Goal: Information Seeking & Learning: Learn about a topic

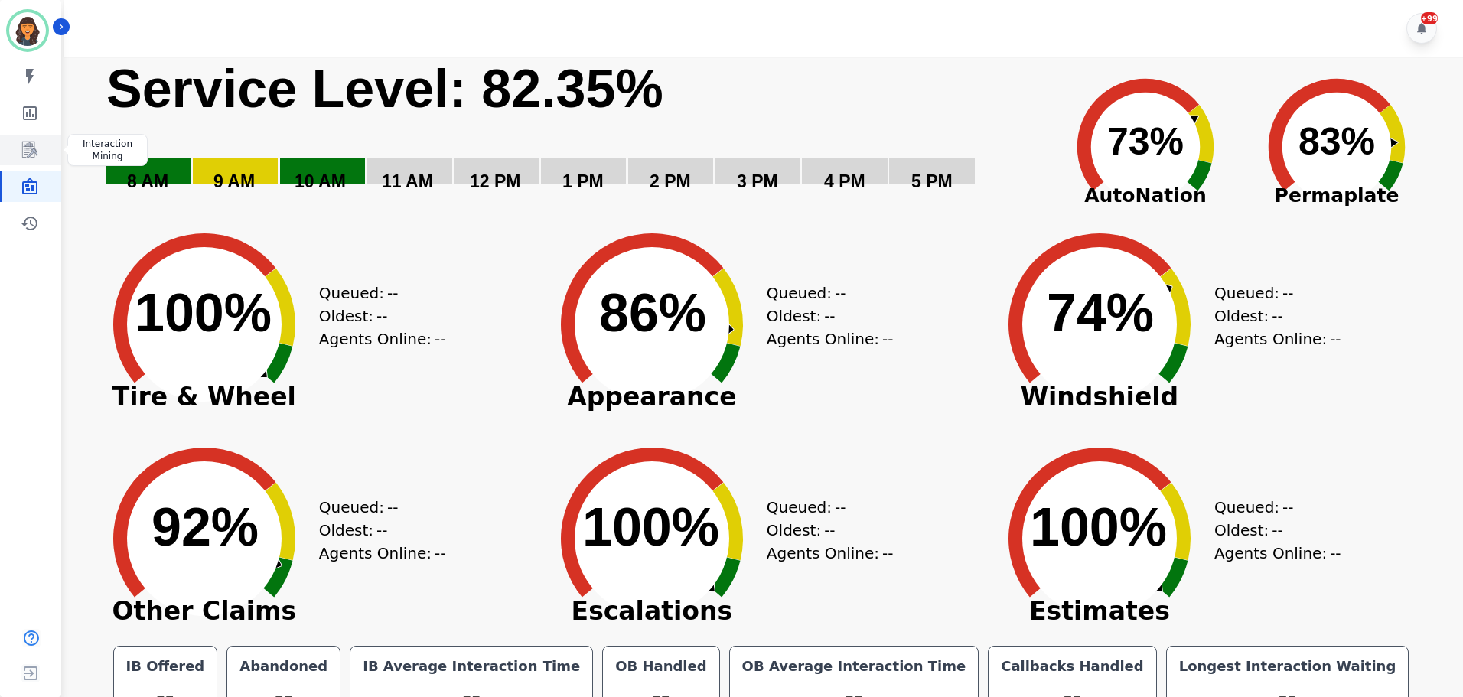
click at [34, 149] on icon "Sidebar" at bounding box center [29, 150] width 15 height 17
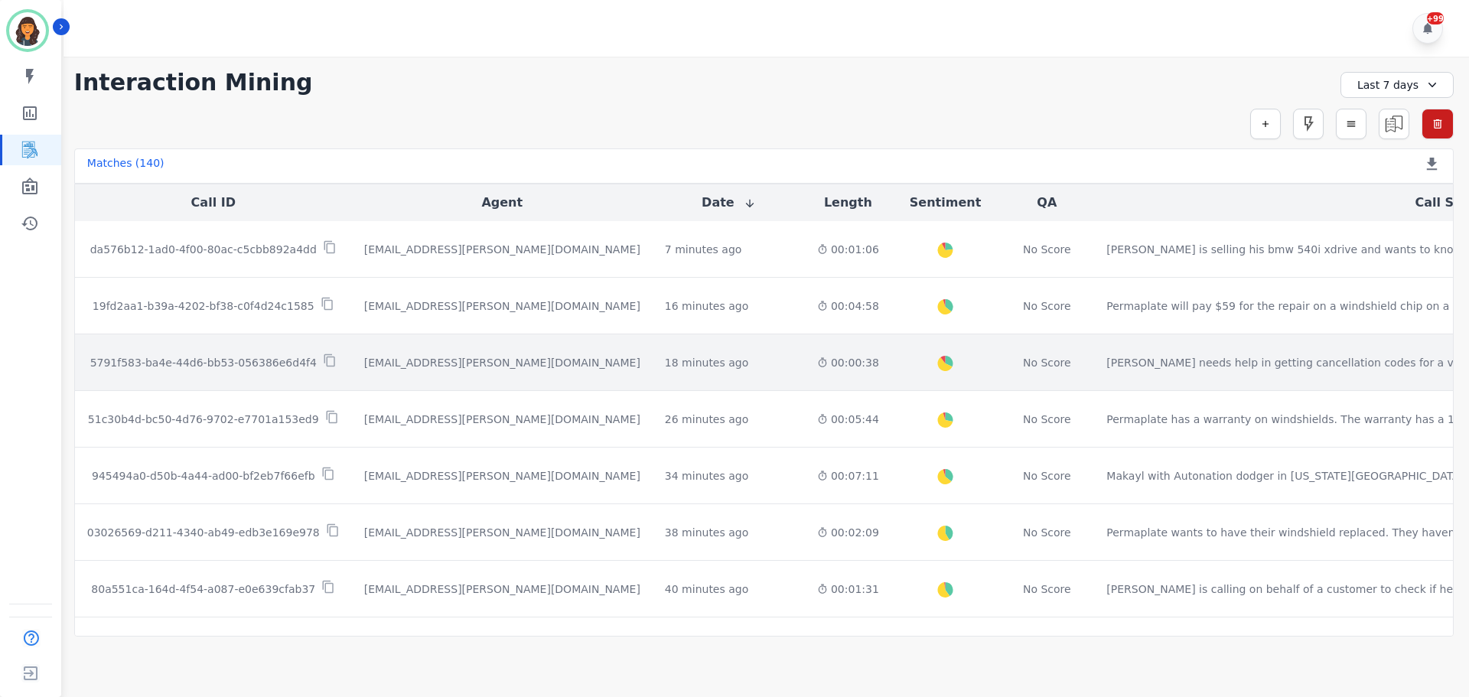
click at [262, 356] on p "5791f583-ba4e-44d6-bb53-056386e6d4f4" at bounding box center [203, 362] width 226 height 15
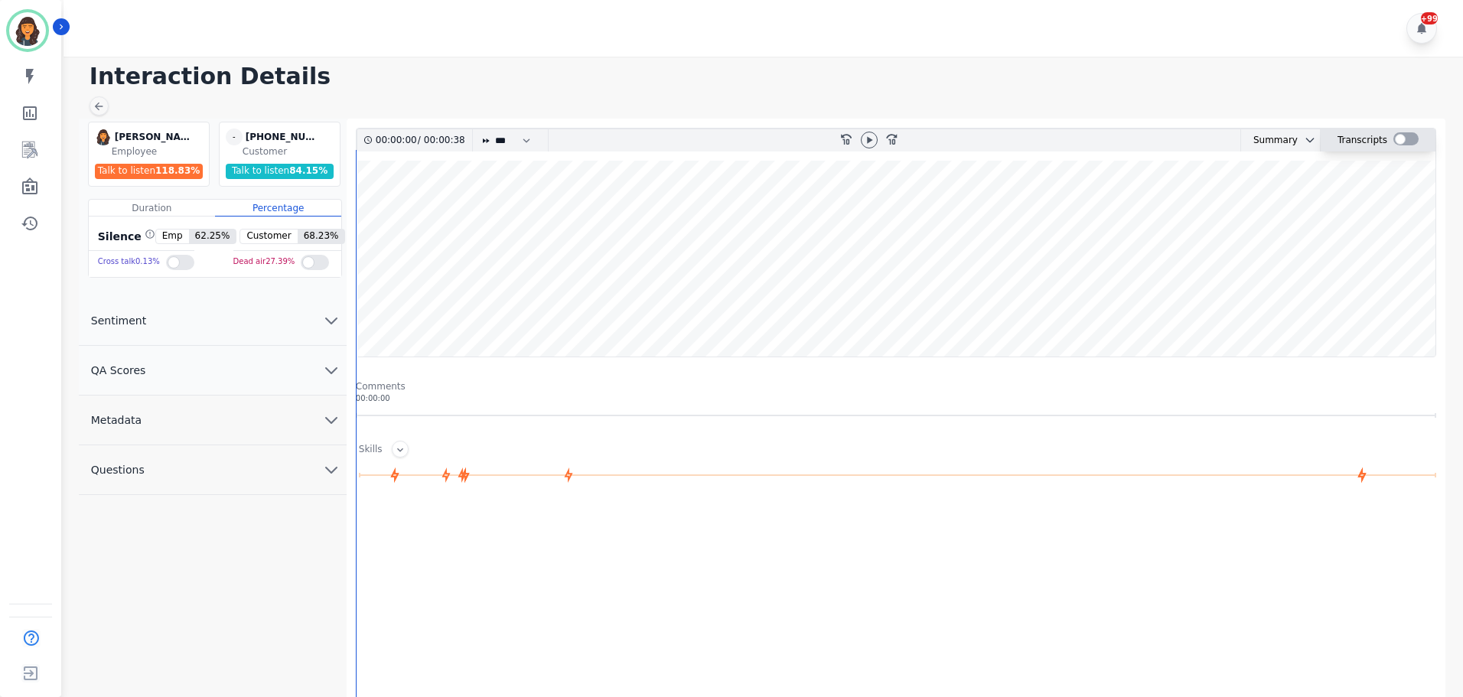
click at [1405, 140] on div at bounding box center [1405, 138] width 25 height 13
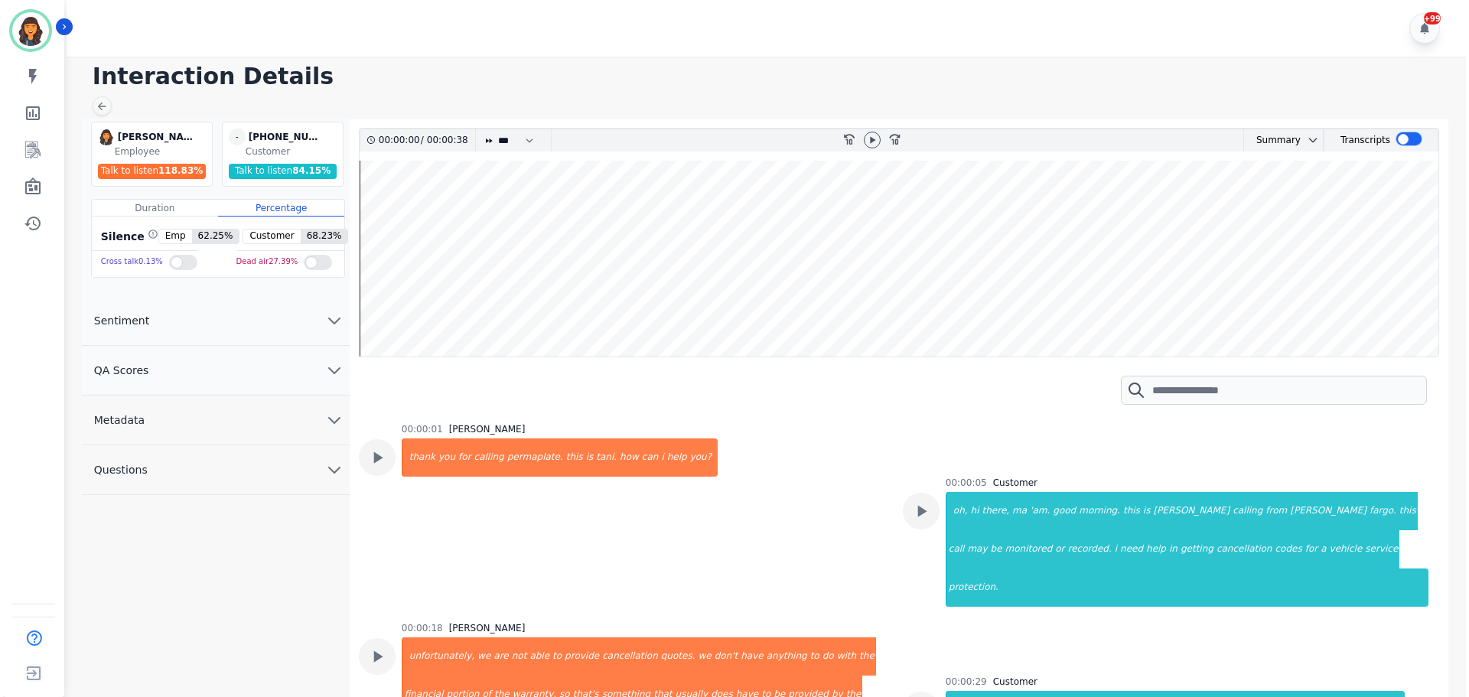
scroll to position [77, 0]
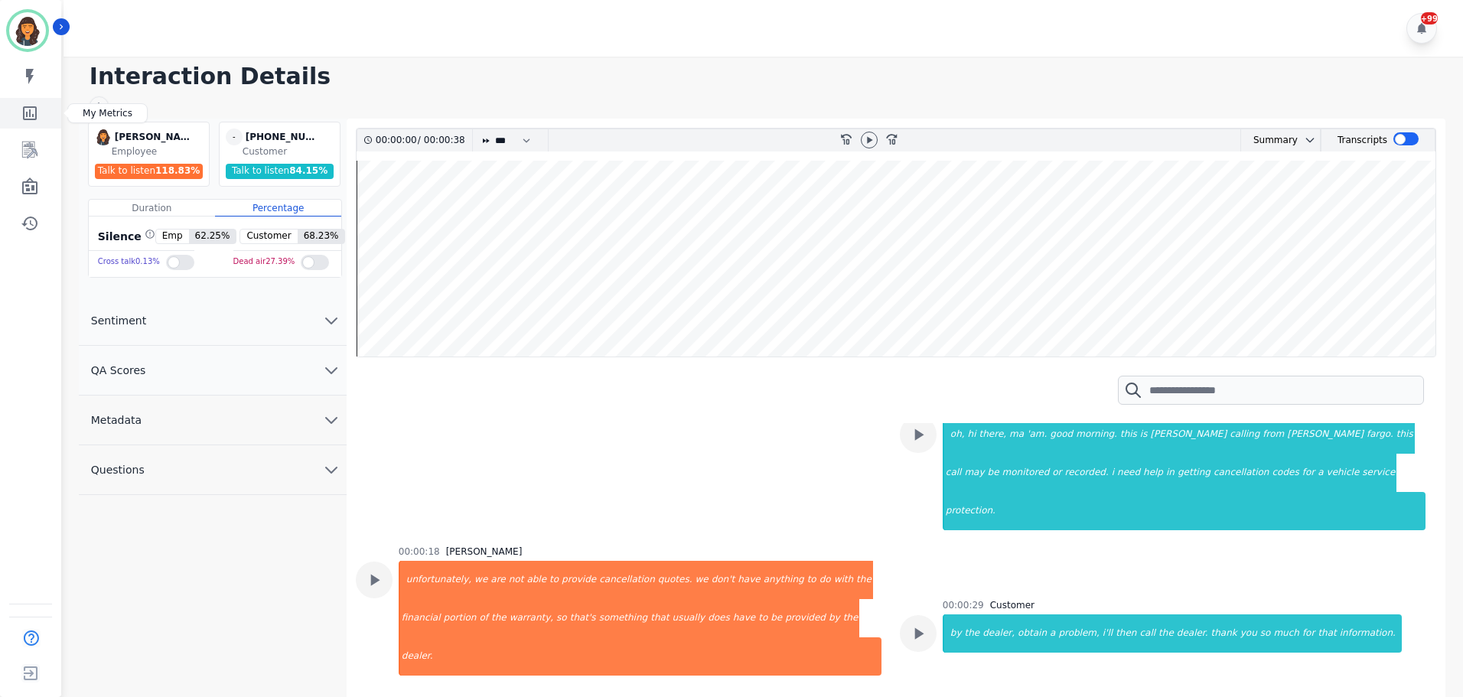
click at [32, 116] on icon "Sidebar" at bounding box center [30, 113] width 14 height 14
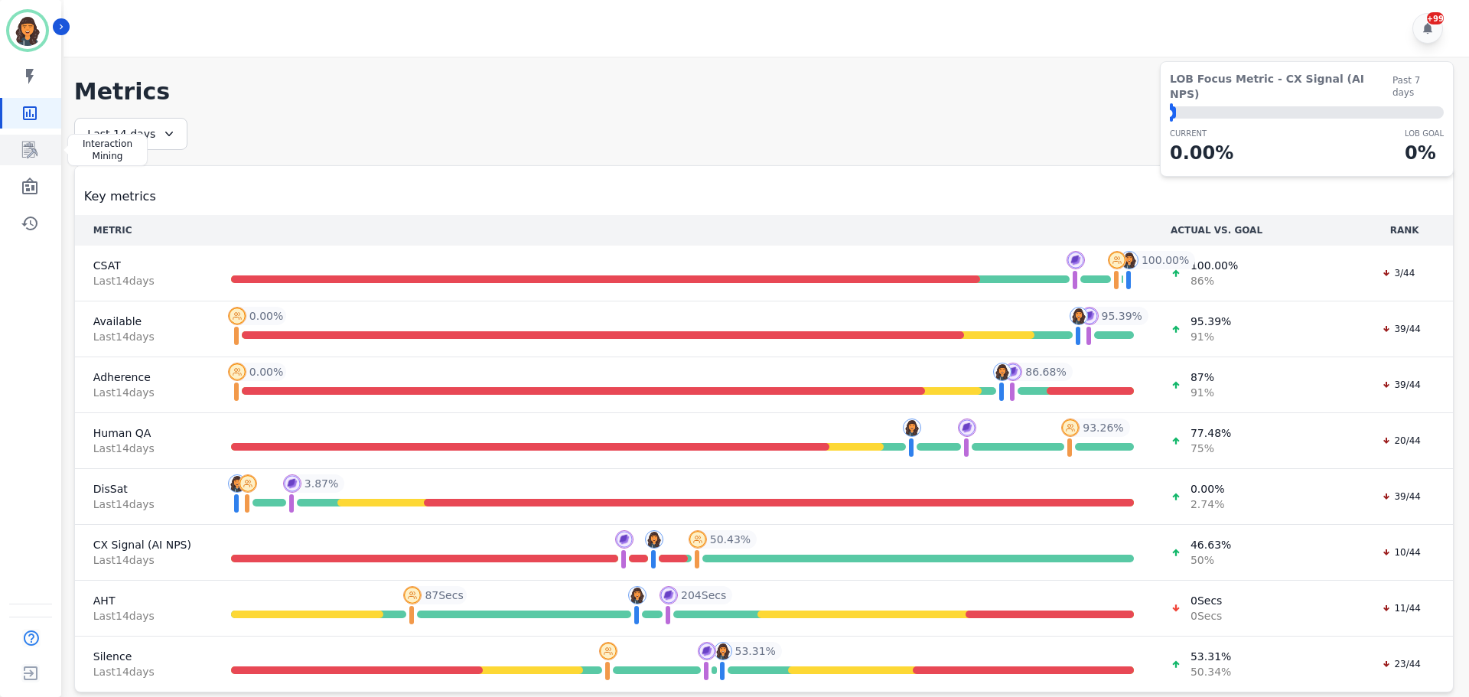
click at [42, 152] on link "Sidebar" at bounding box center [31, 150] width 59 height 31
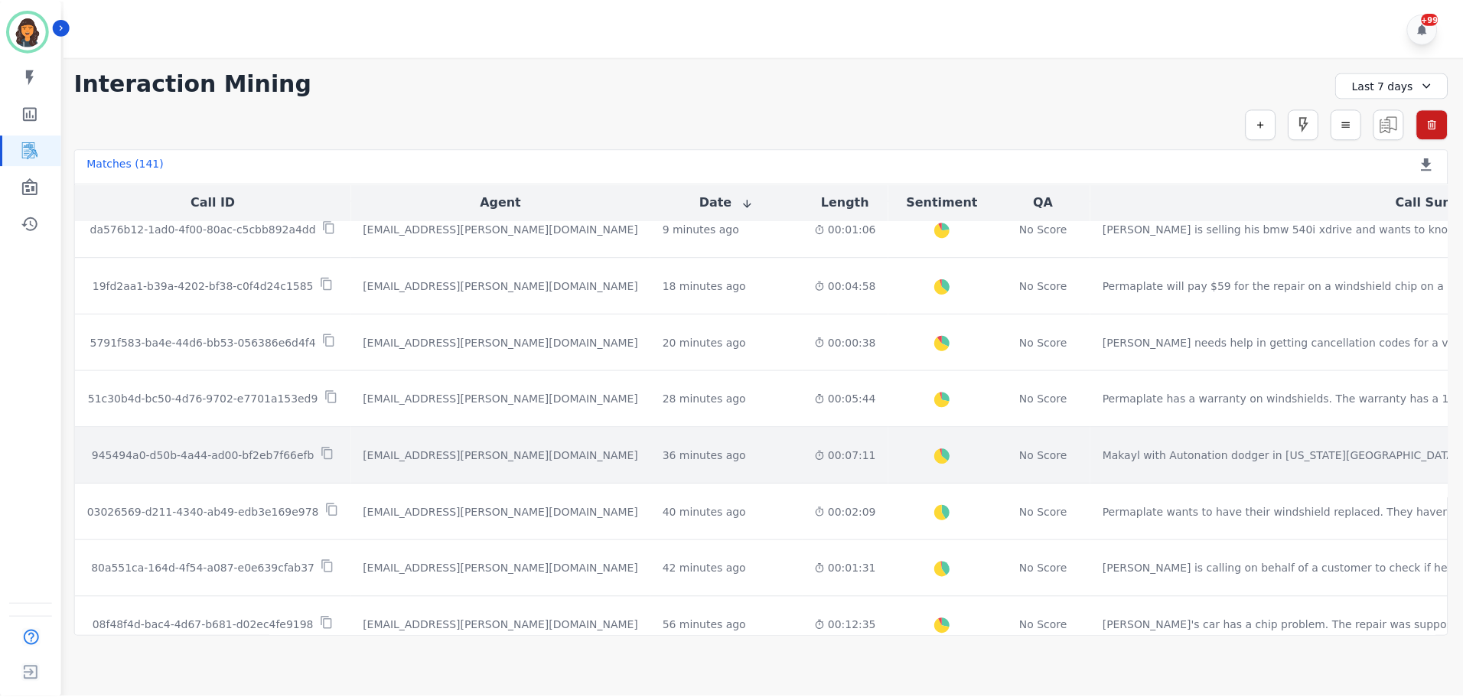
scroll to position [153, 0]
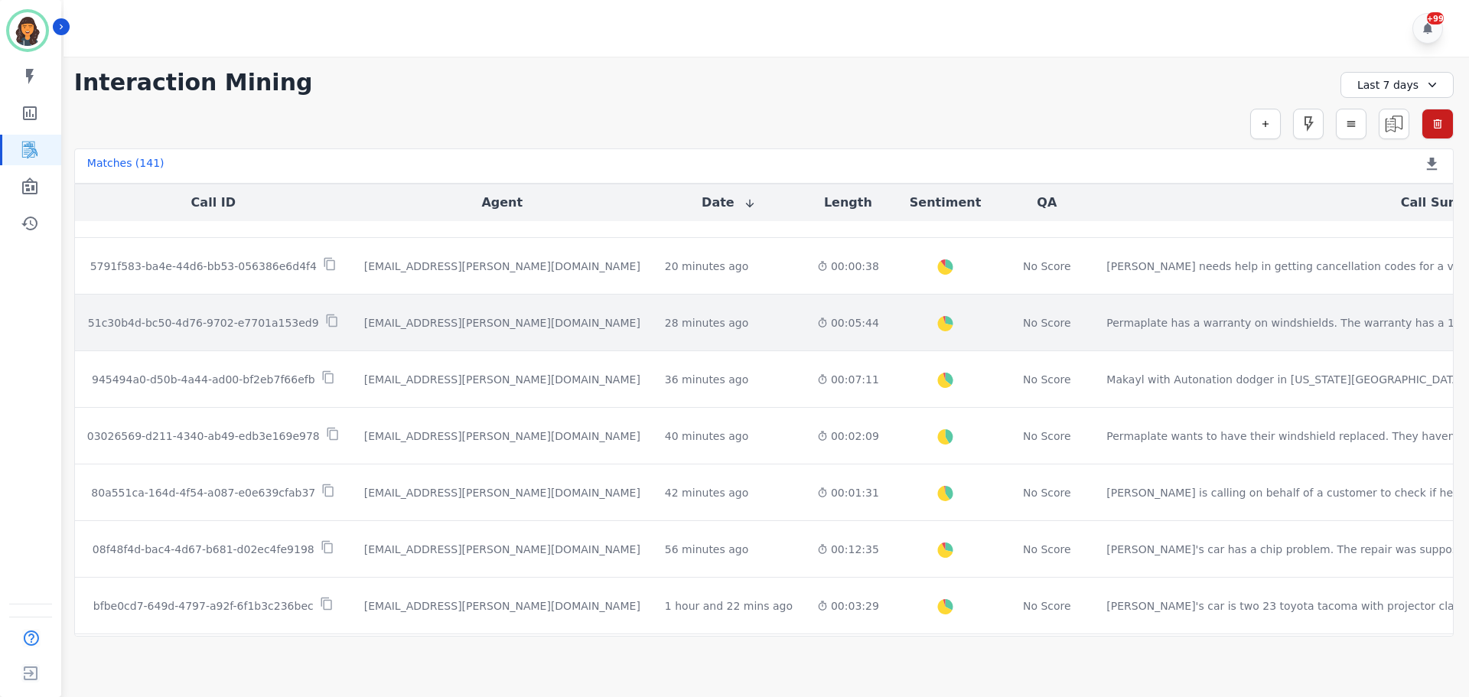
click at [1094, 337] on td "Permaplate has a warranty on windshields. The warranty has a 14-day notificatio…" at bounding box center [1448, 323] width 708 height 57
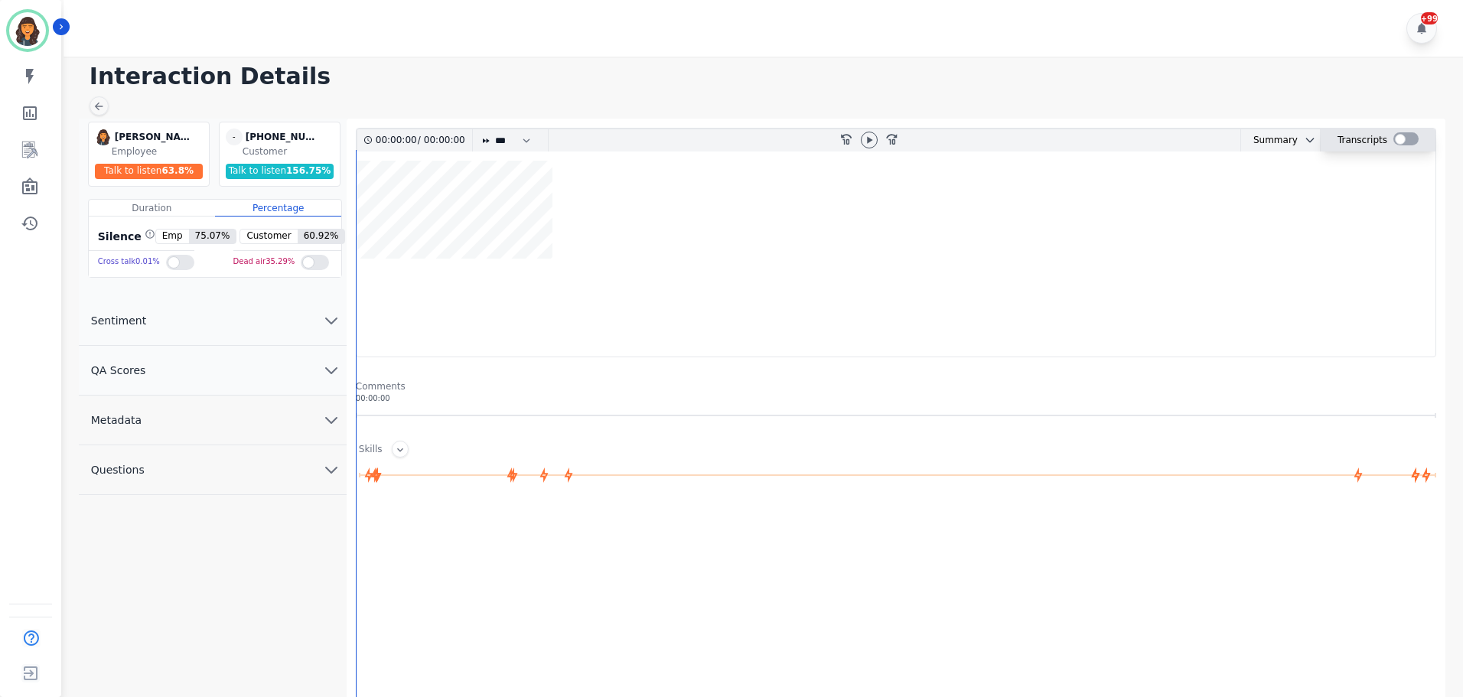
click at [1406, 133] on div at bounding box center [1405, 138] width 25 height 13
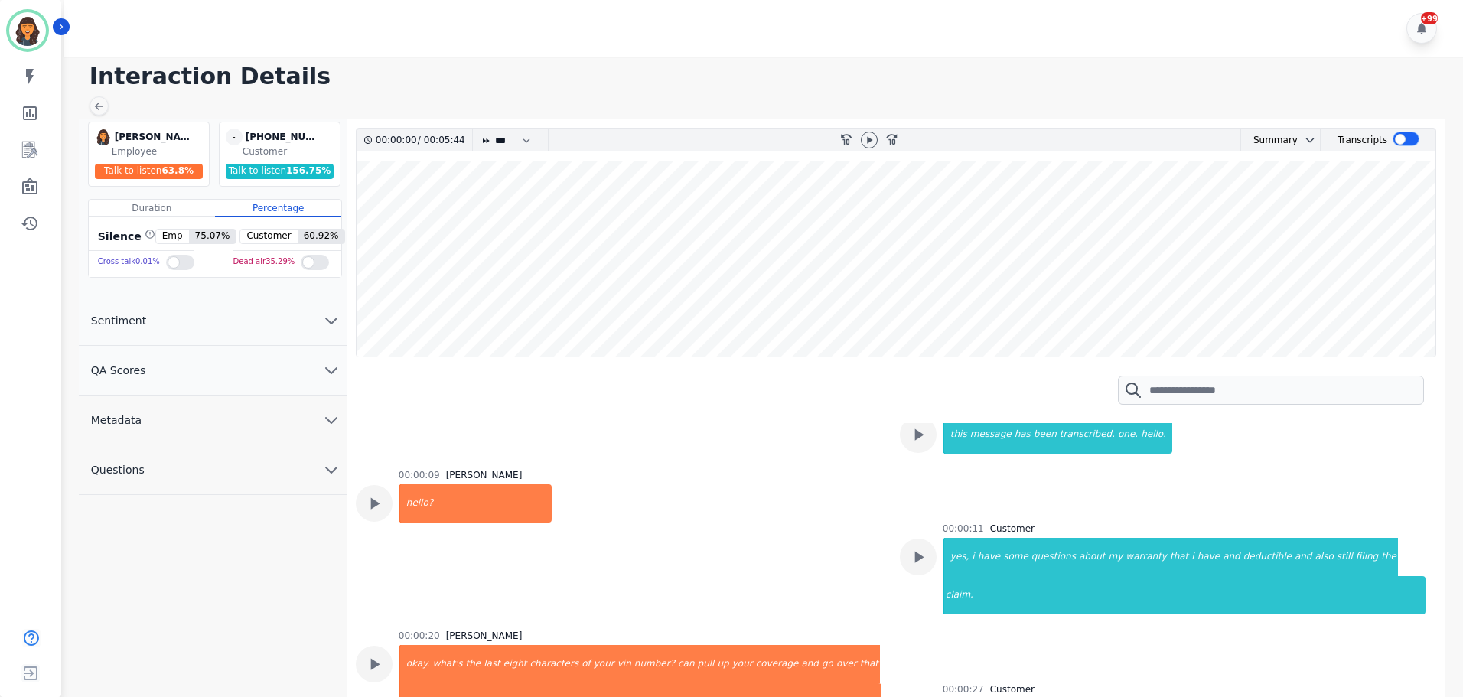
scroll to position [153, 0]
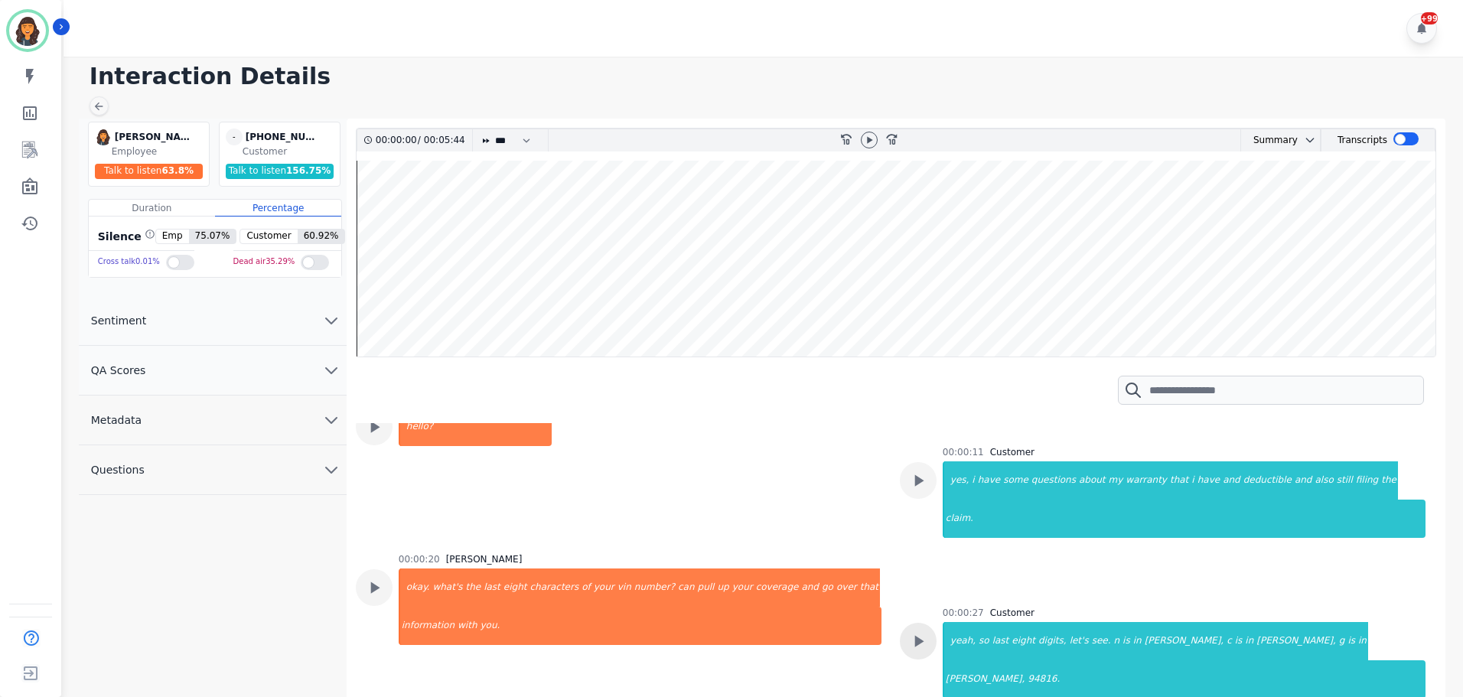
click at [924, 631] on icon at bounding box center [918, 641] width 20 height 20
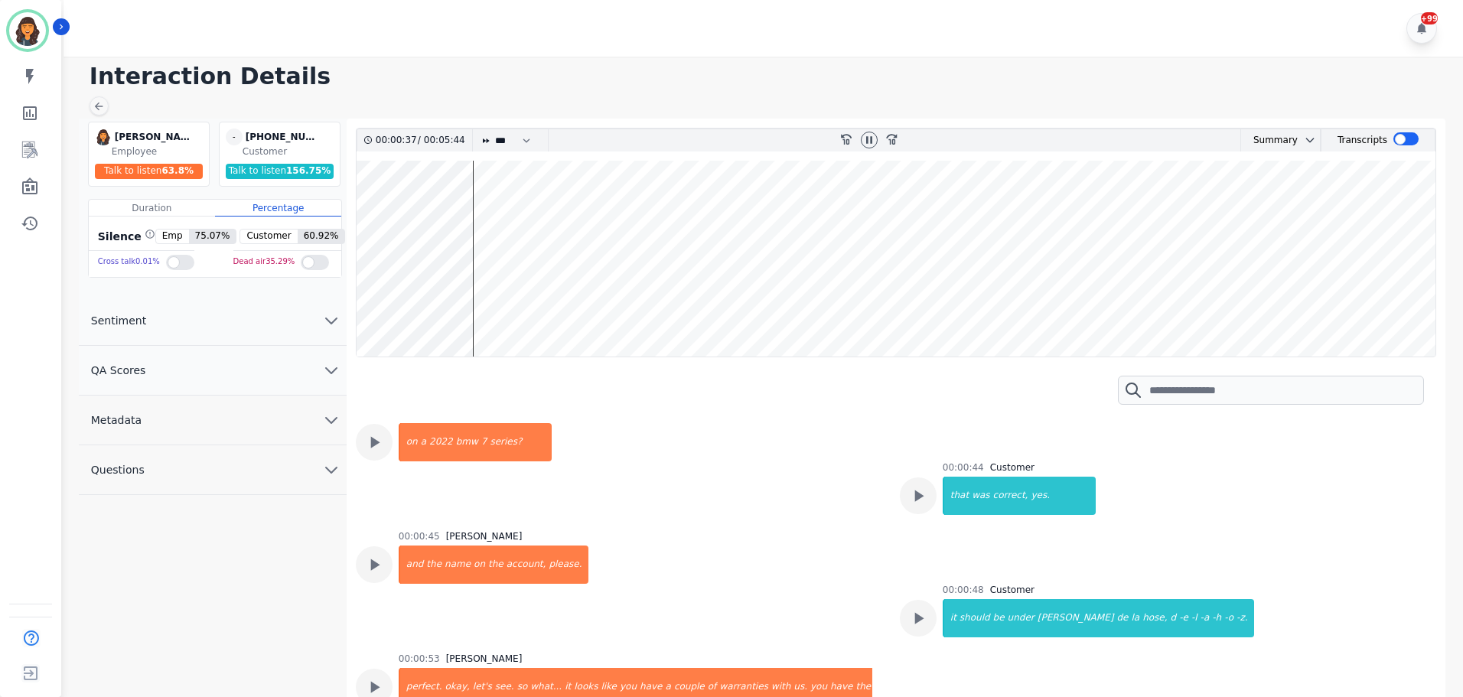
scroll to position [536, 0]
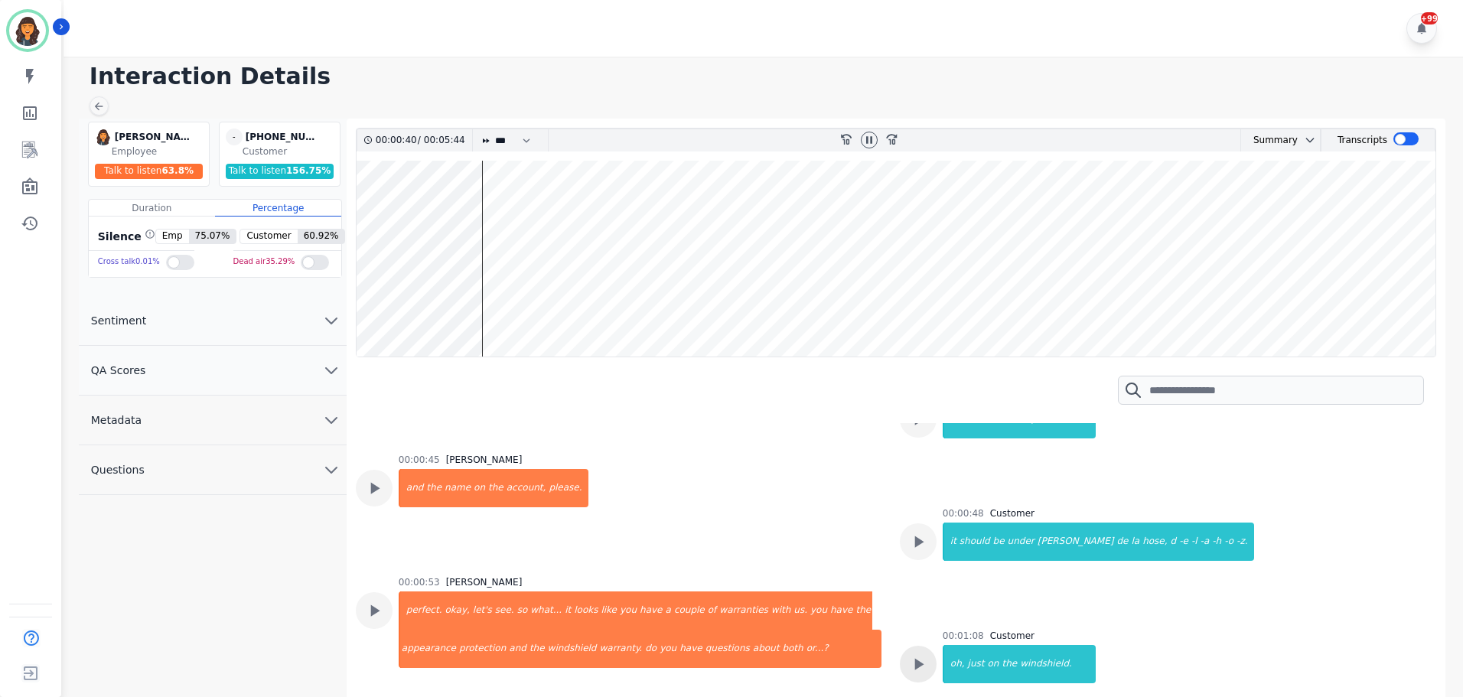
click at [915, 654] on icon at bounding box center [918, 664] width 20 height 20
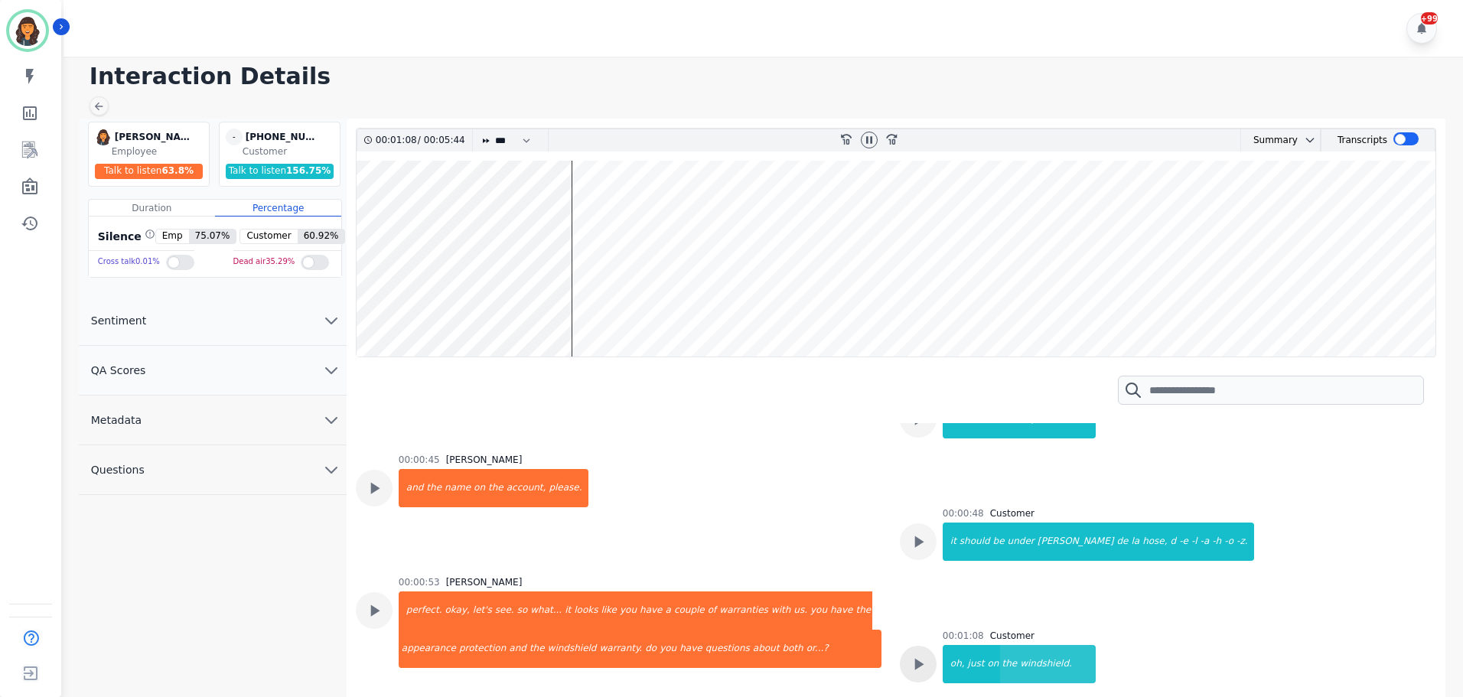
scroll to position [612, 0]
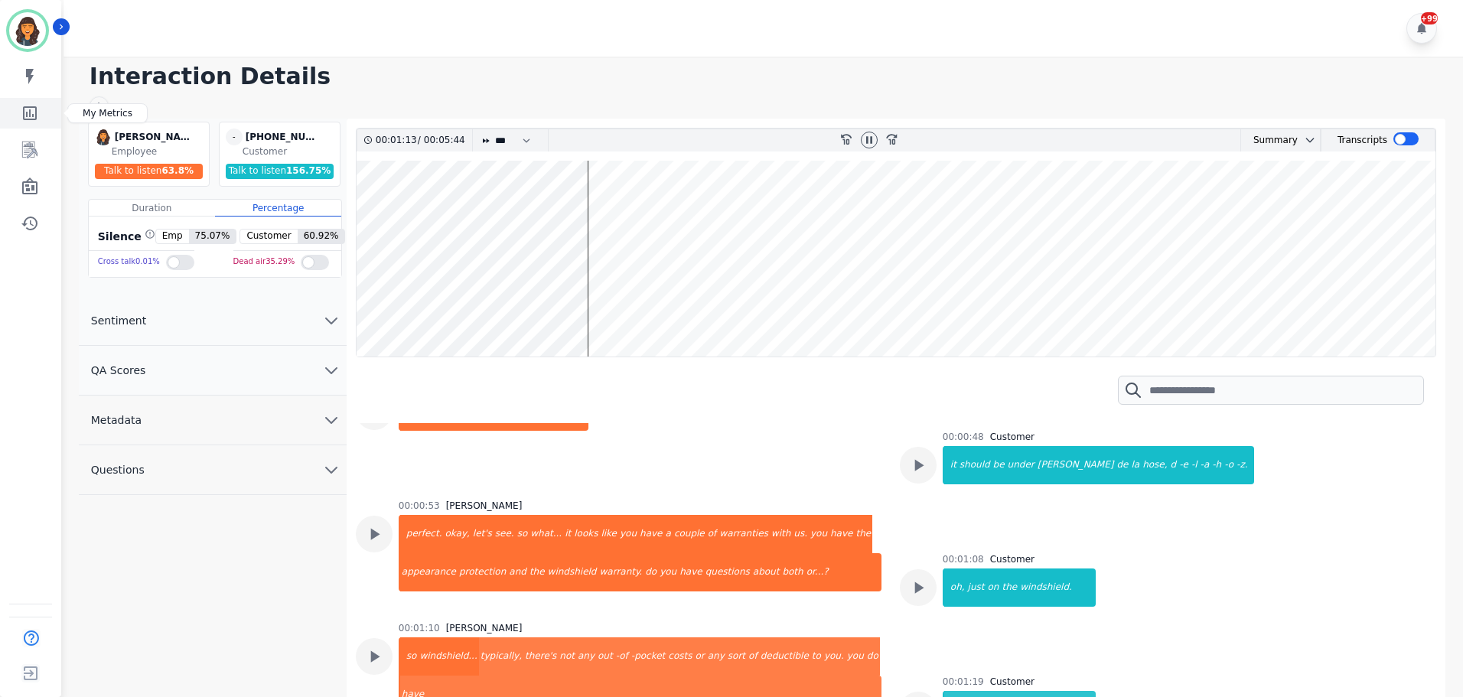
click at [28, 116] on icon "Sidebar" at bounding box center [30, 113] width 18 height 18
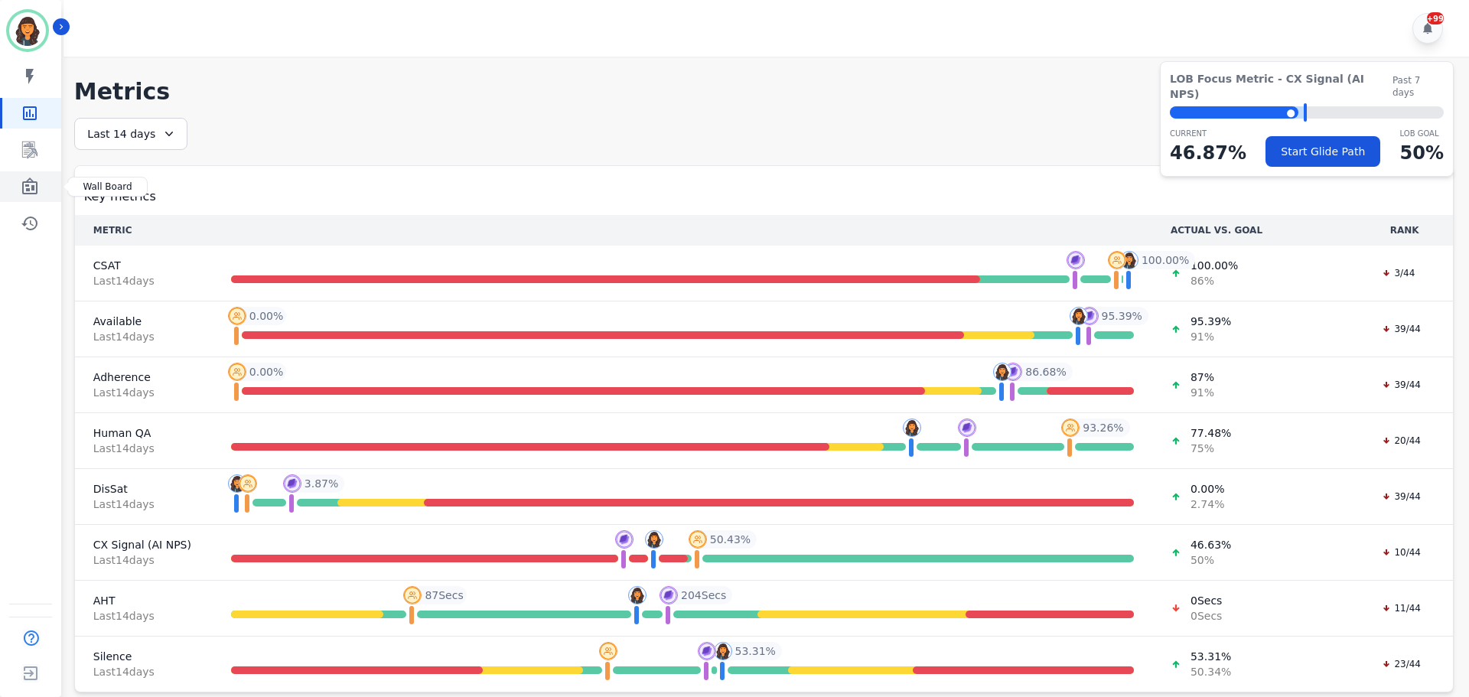
click at [32, 194] on icon "Sidebar" at bounding box center [29, 186] width 15 height 17
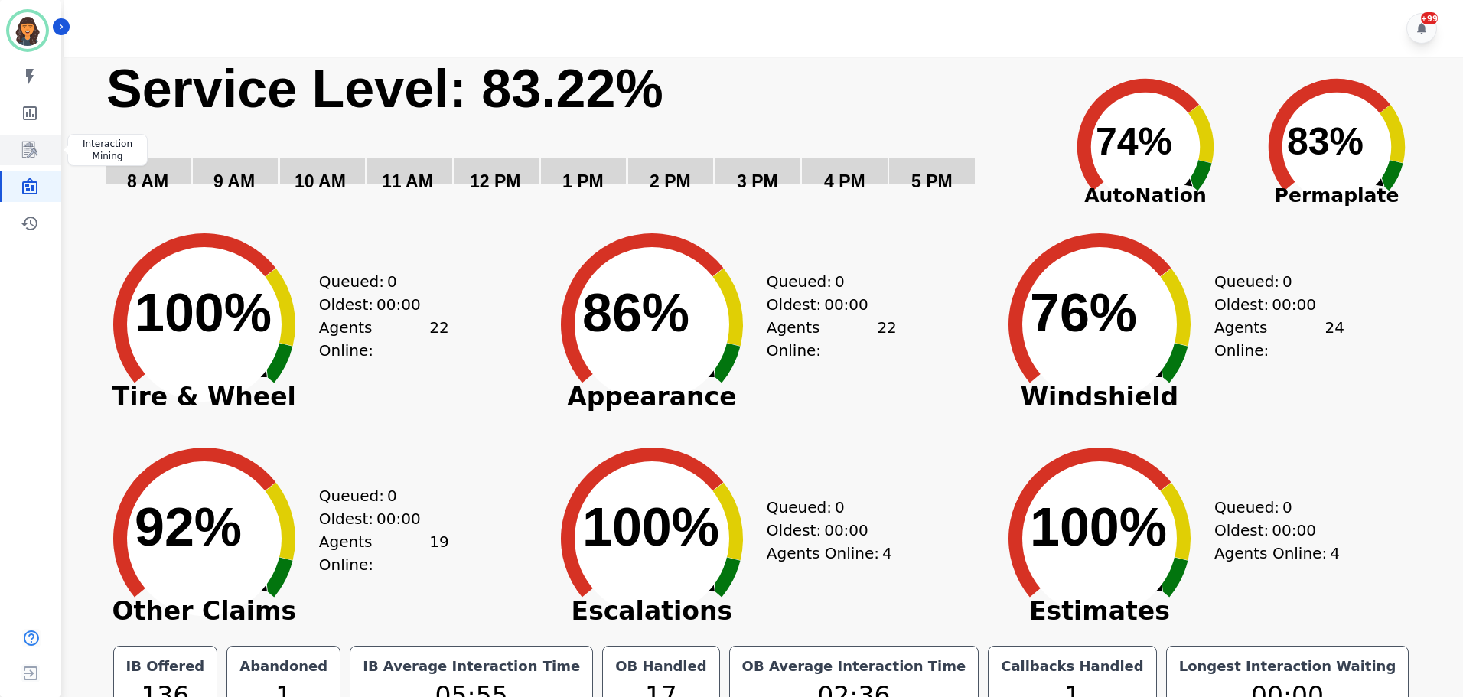
click at [24, 154] on icon "Sidebar" at bounding box center [30, 150] width 18 height 18
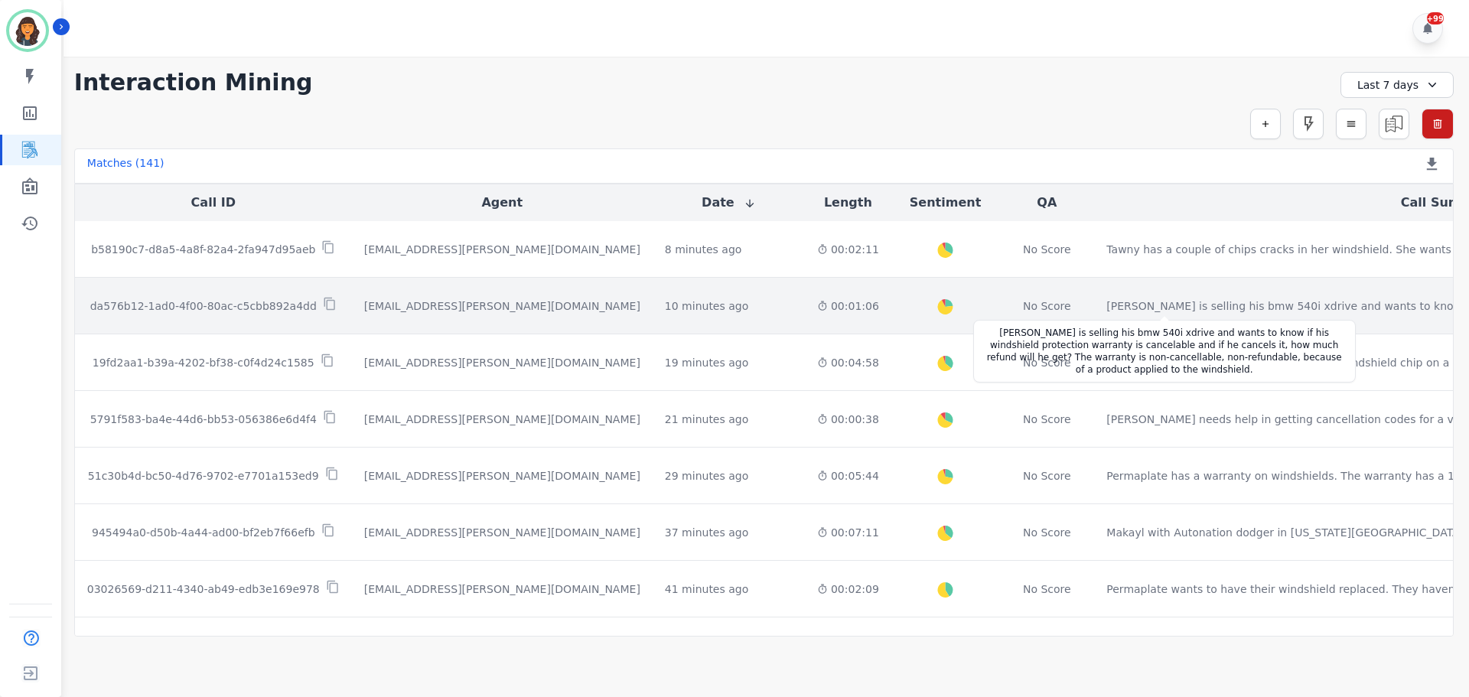
click at [1106, 298] on div "[PERSON_NAME] is selling his bmw 540i xdrive and wants to know if his windshiel…" at bounding box center [1399, 305] width 586 height 15
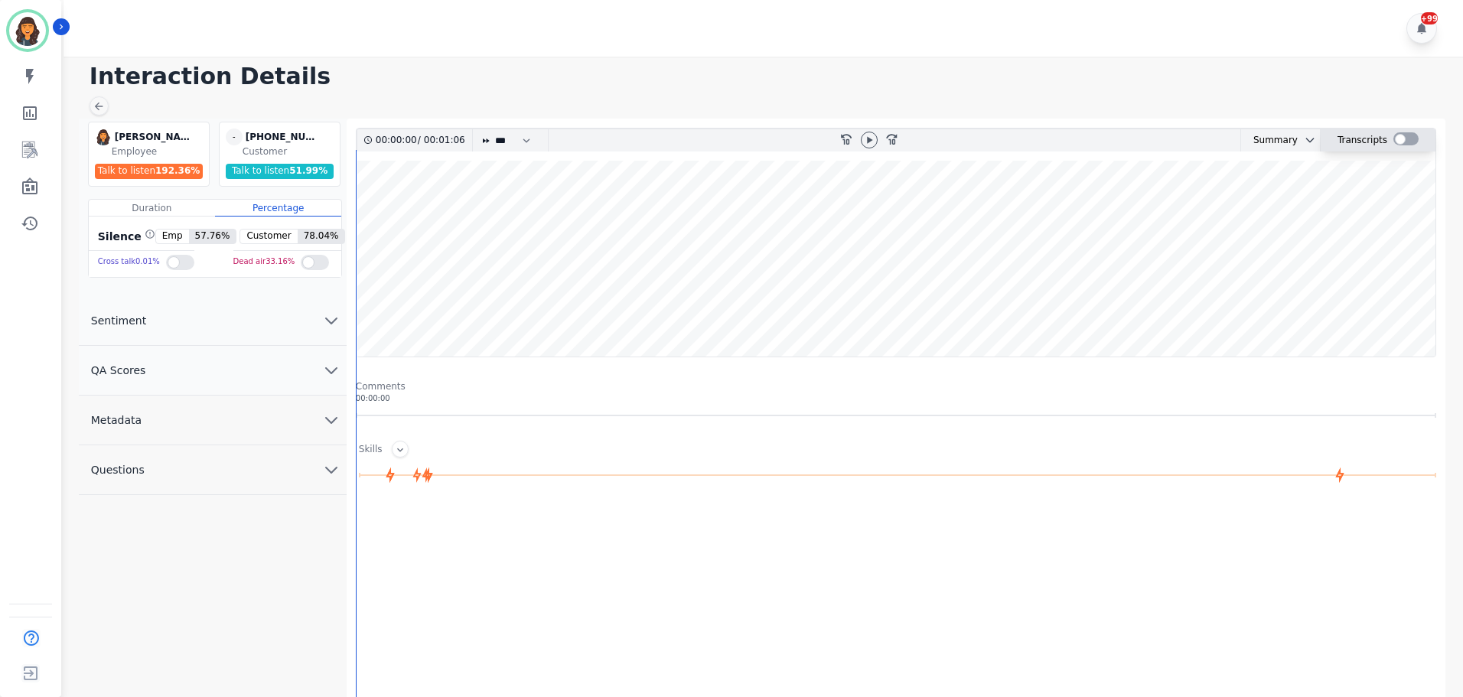
click at [1403, 135] on div at bounding box center [1405, 138] width 25 height 13
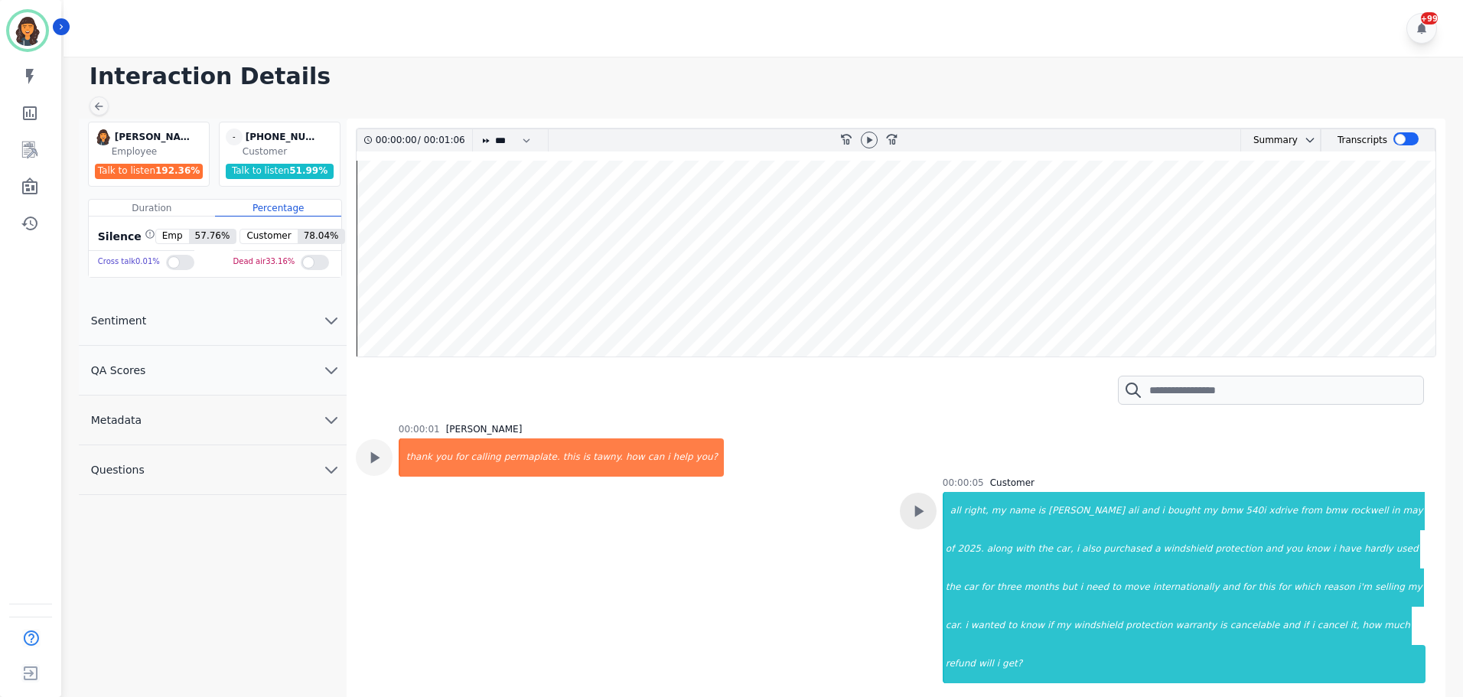
click at [914, 518] on icon at bounding box center [918, 511] width 20 height 20
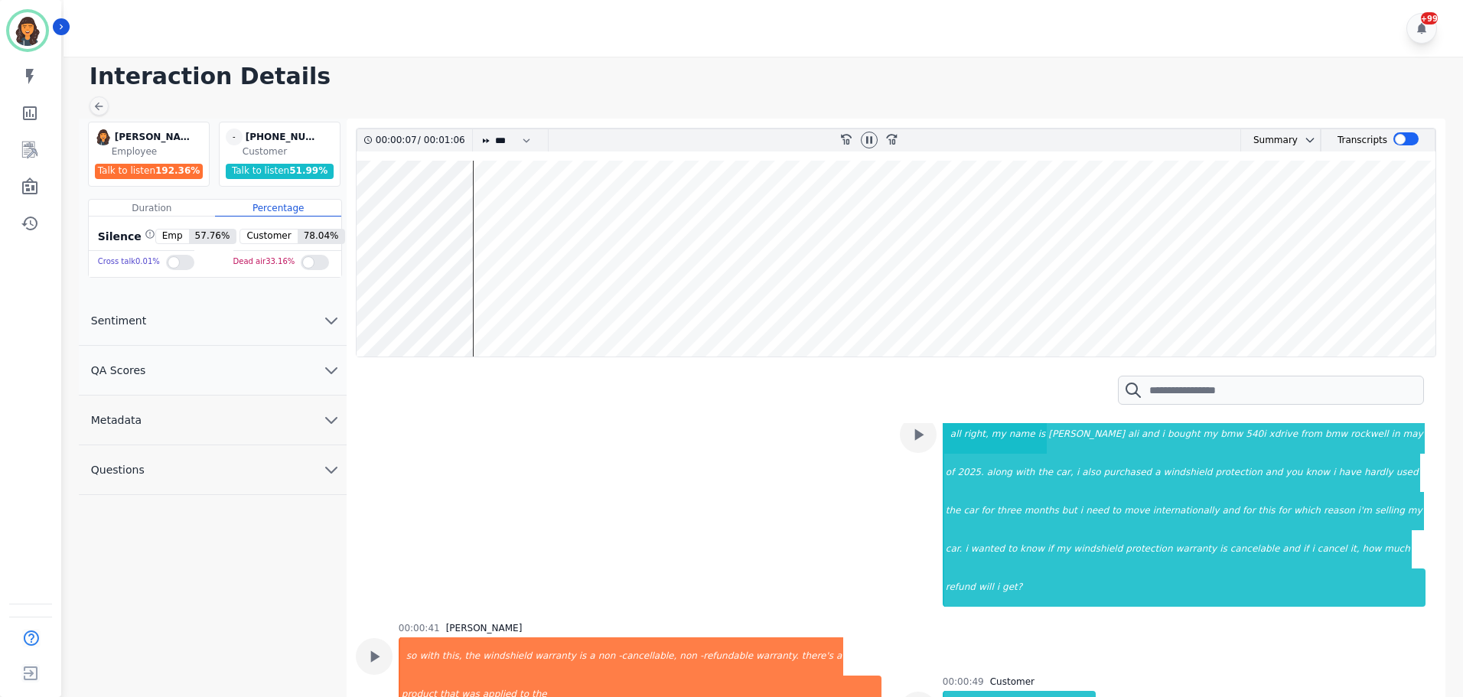
scroll to position [153, 0]
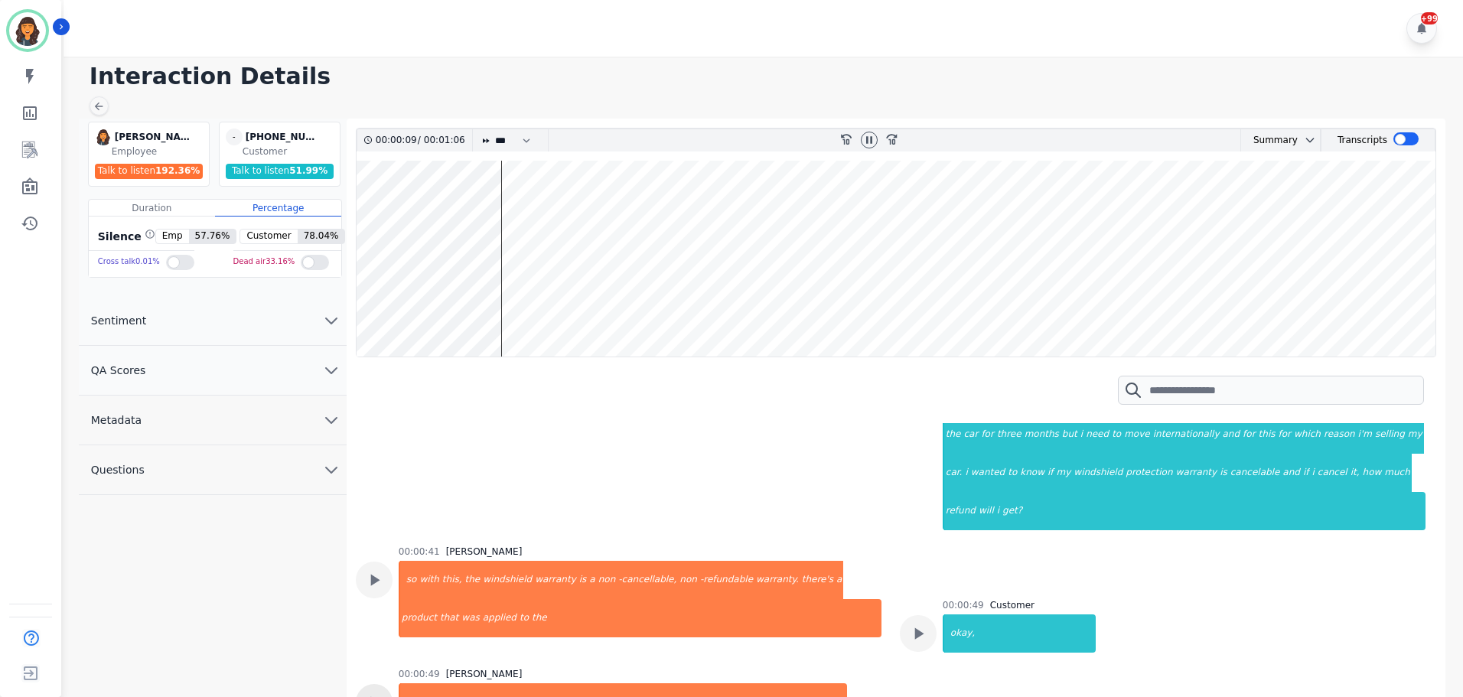
click at [383, 692] on icon at bounding box center [374, 702] width 20 height 20
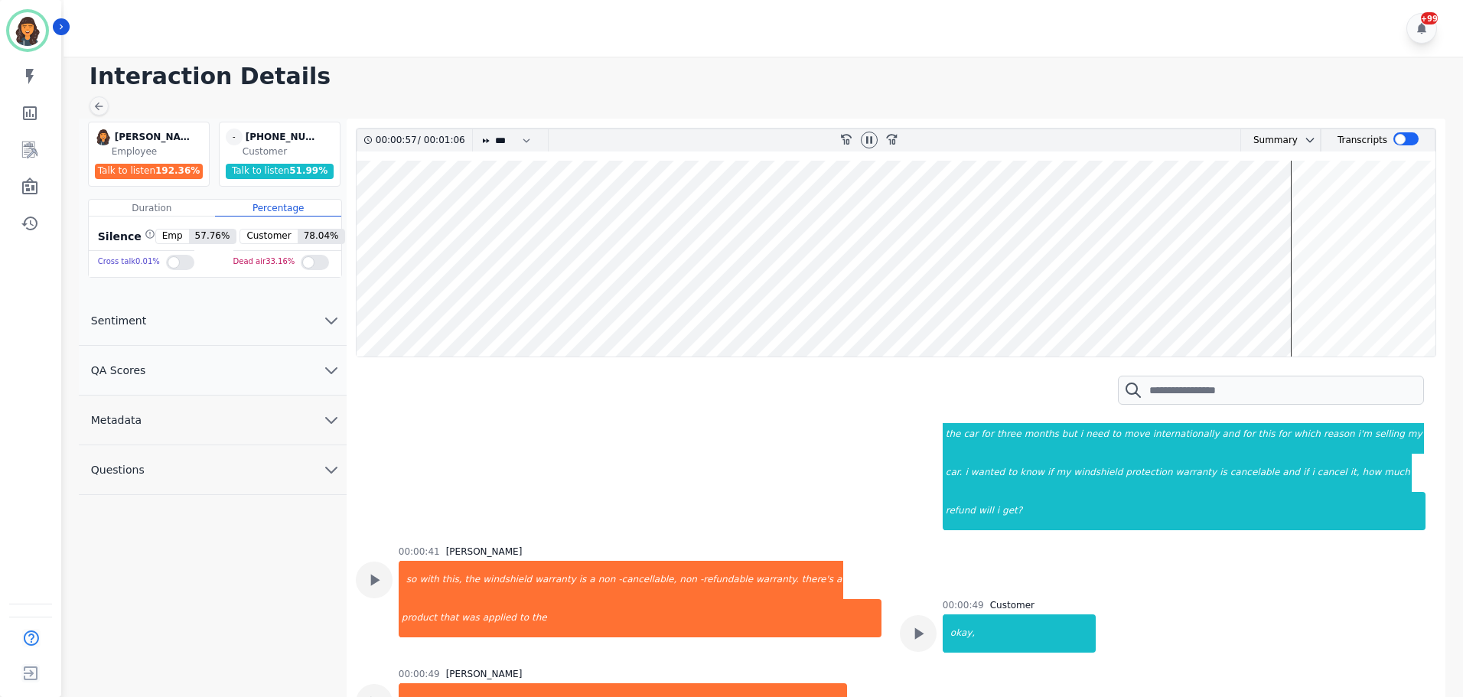
scroll to position [0, 0]
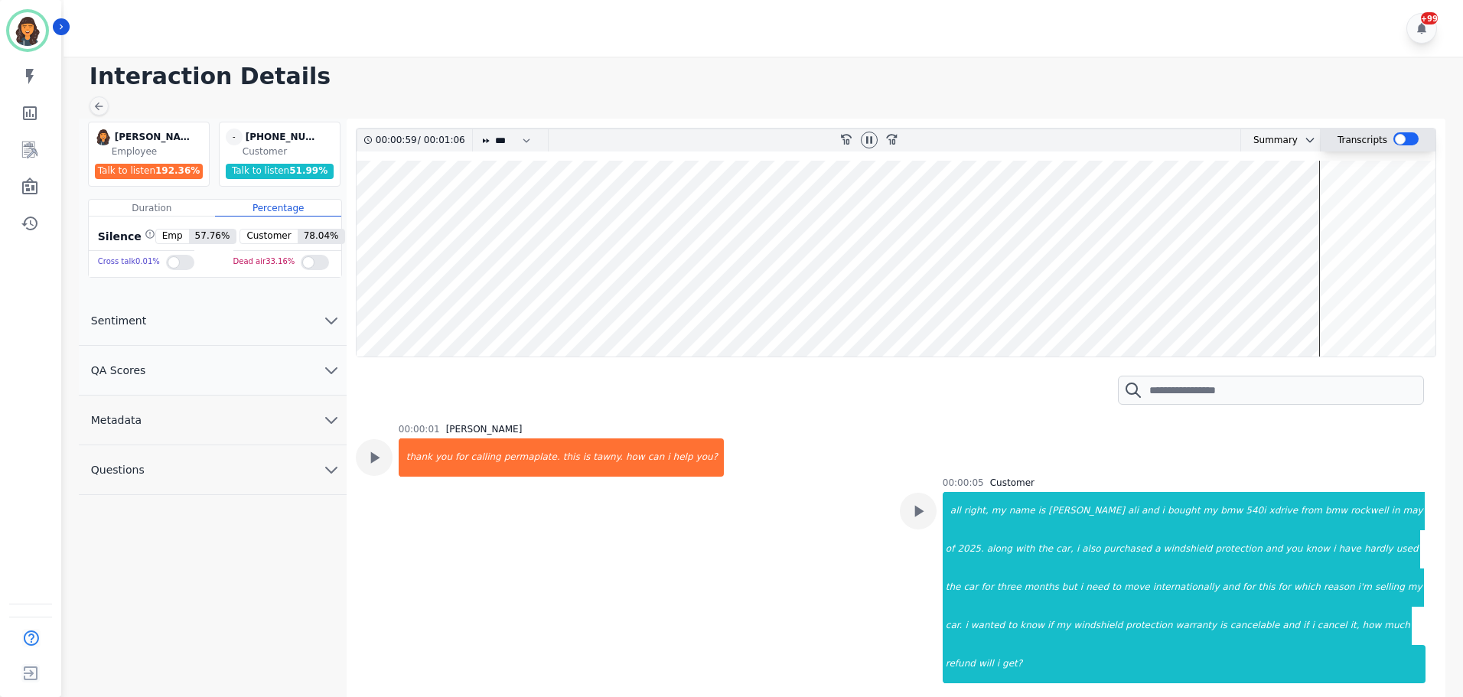
click at [1396, 139] on div at bounding box center [1405, 138] width 25 height 13
